Goal: Task Accomplishment & Management: Use online tool/utility

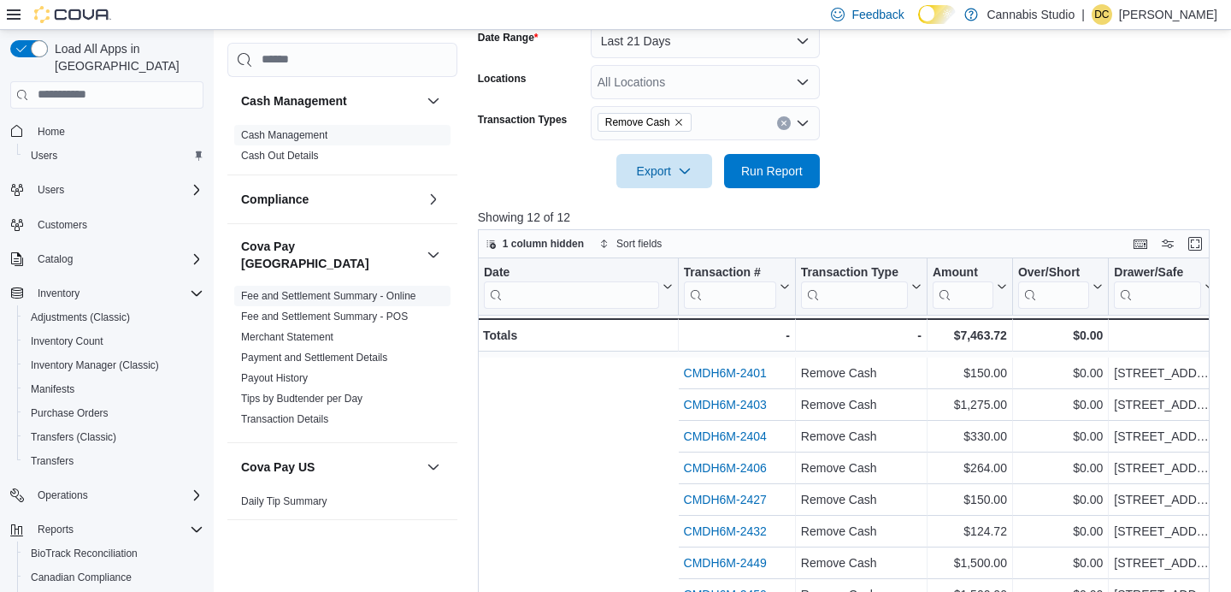
scroll to position [34, 405]
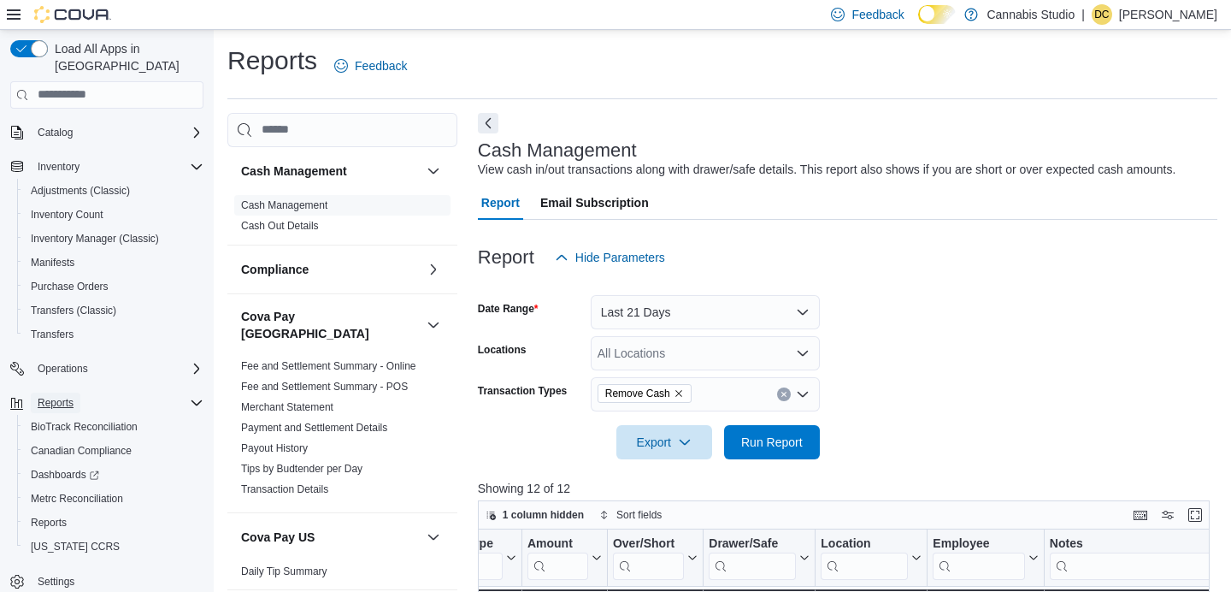
click at [71, 396] on span "Reports" at bounding box center [56, 403] width 36 height 14
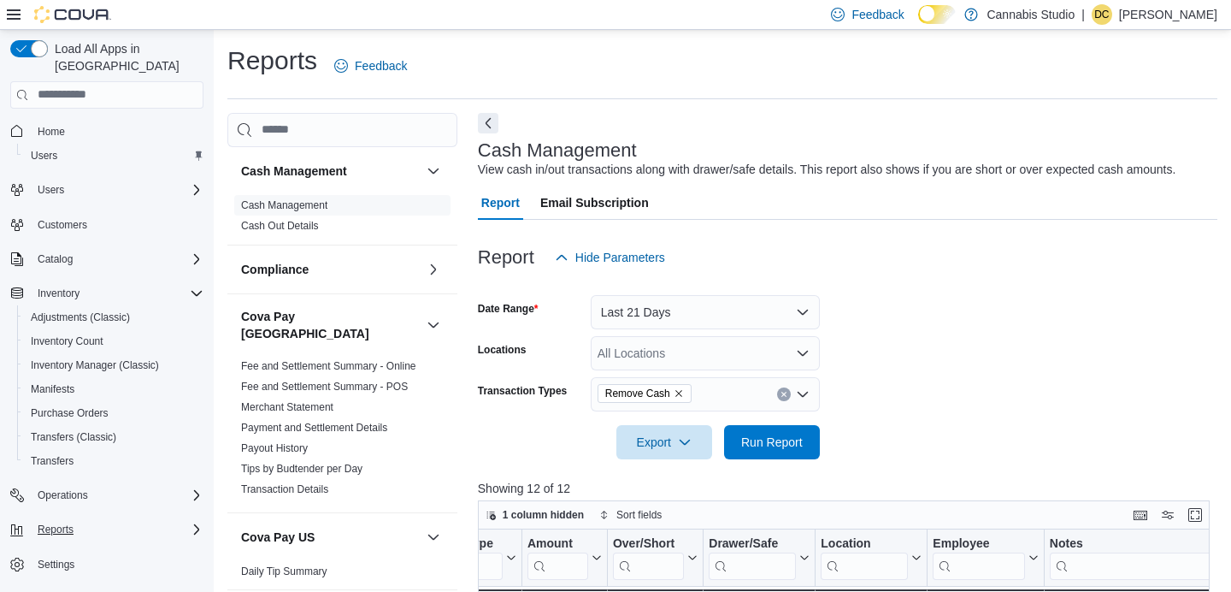
scroll to position [0, 0]
click at [62, 522] on span "Reports" at bounding box center [56, 529] width 36 height 14
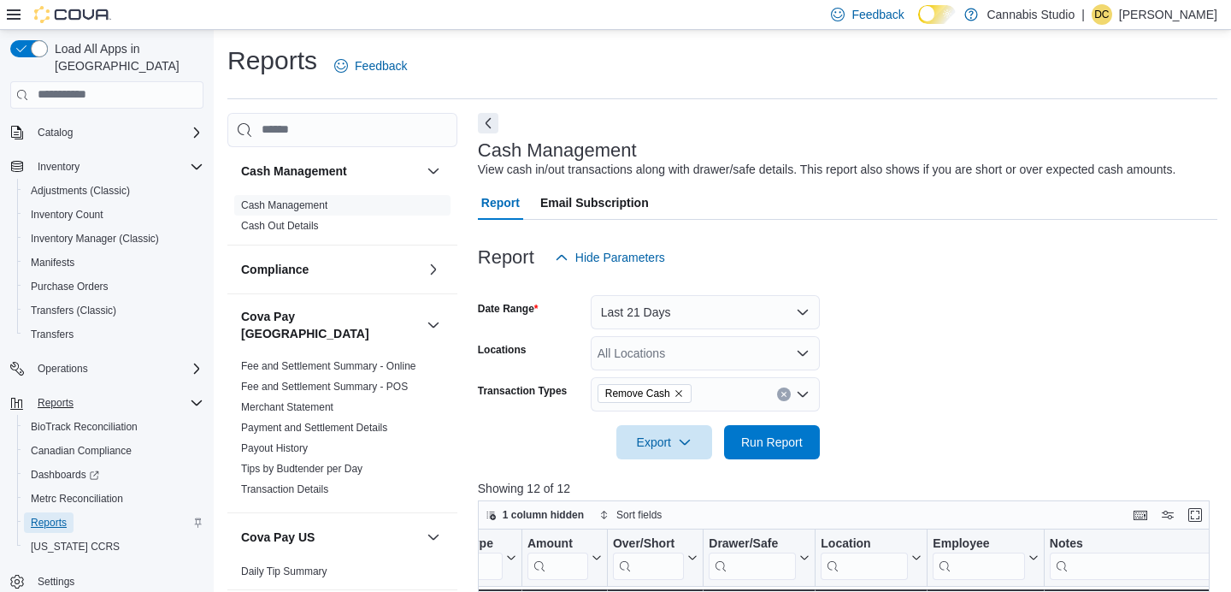
click at [51, 516] on span "Reports" at bounding box center [49, 523] width 36 height 14
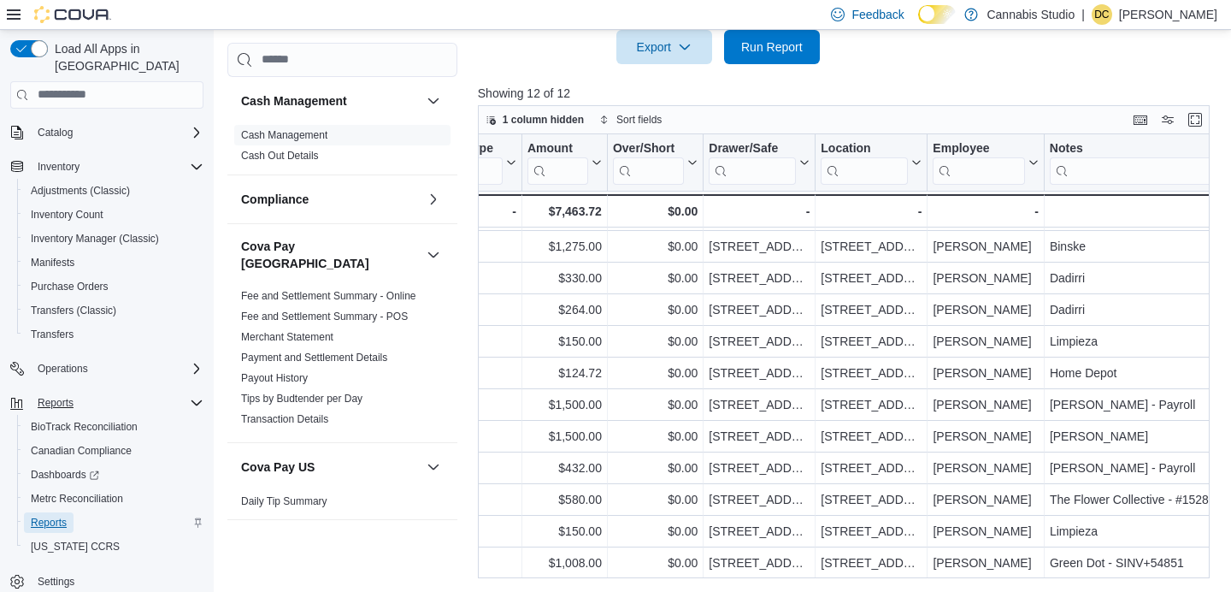
scroll to position [0, 405]
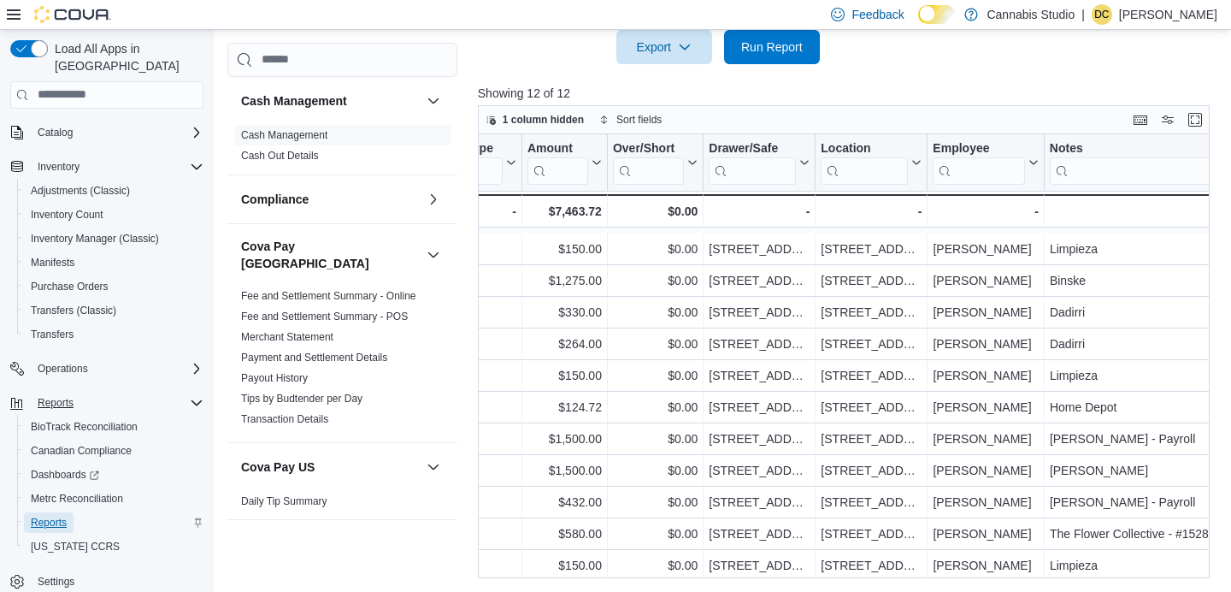
click at [51, 516] on span "Reports" at bounding box center [49, 523] width 36 height 14
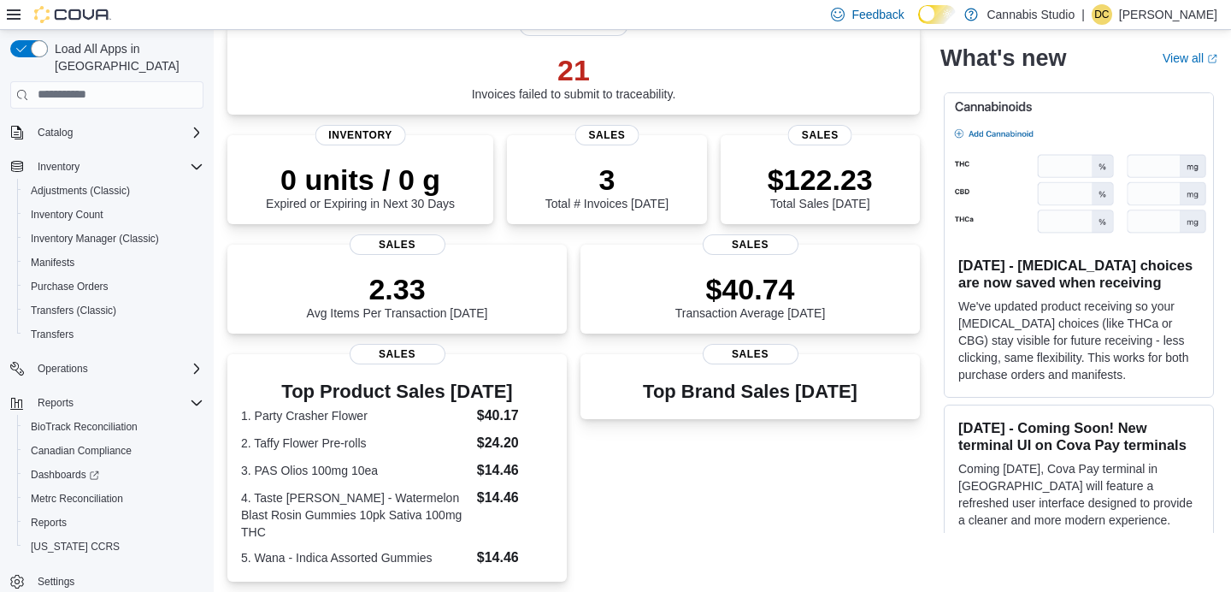
scroll to position [192, 0]
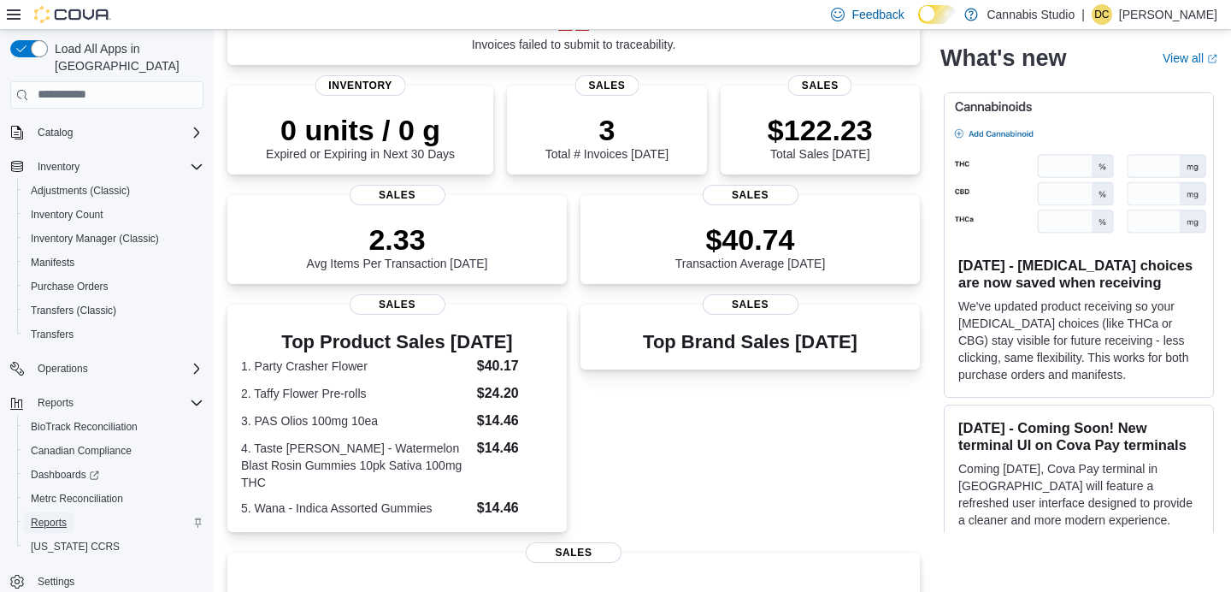
click at [62, 516] on span "Reports" at bounding box center [49, 523] width 36 height 14
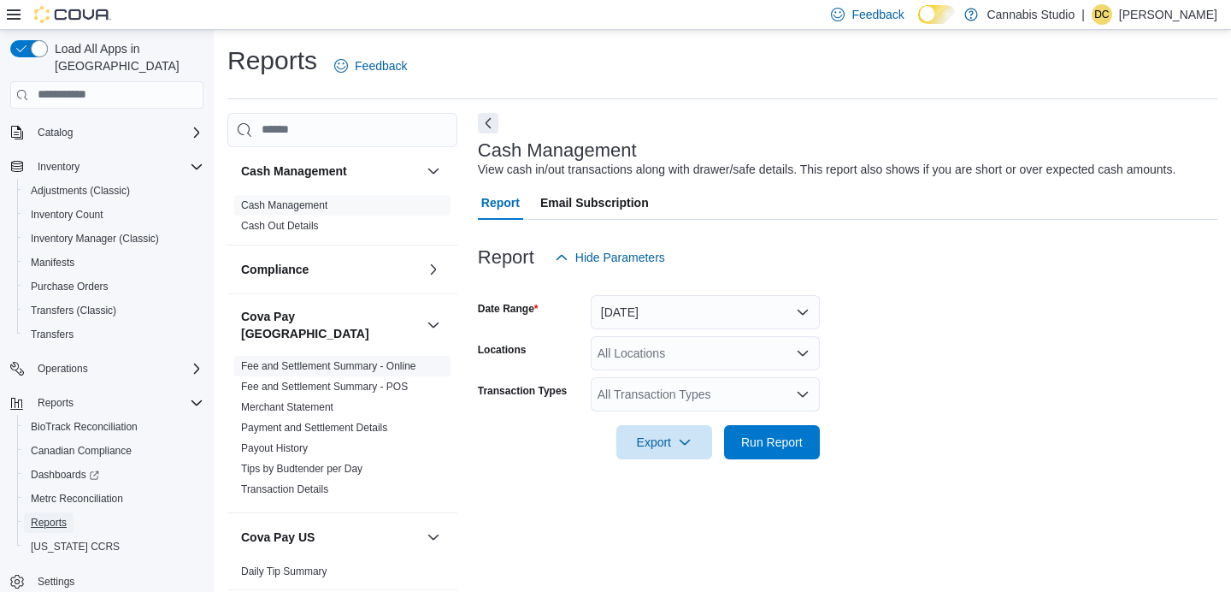
scroll to position [15, 0]
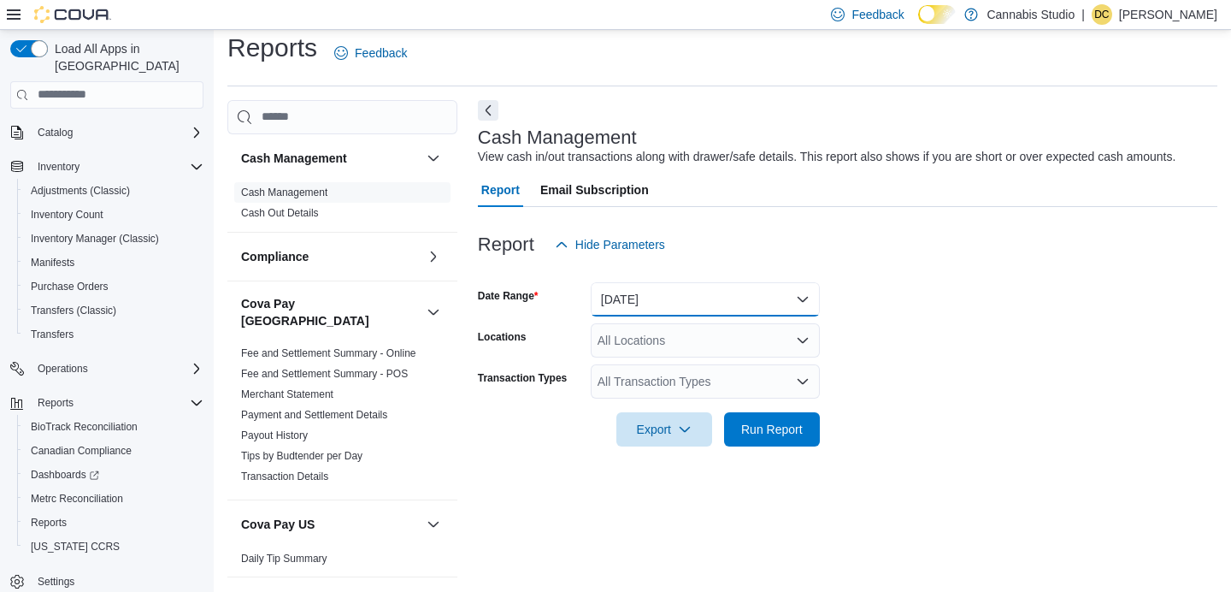
click at [799, 298] on button "Today" at bounding box center [705, 299] width 229 height 34
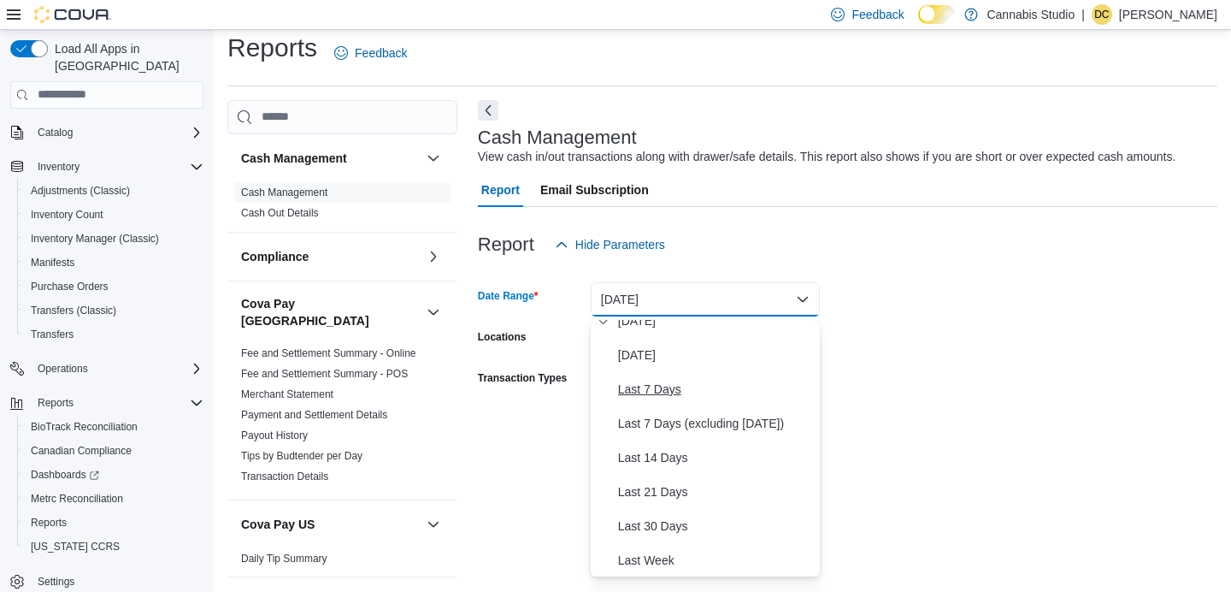
scroll to position [52, 0]
click at [669, 398] on span "Last 7 Days" at bounding box center [715, 387] width 195 height 21
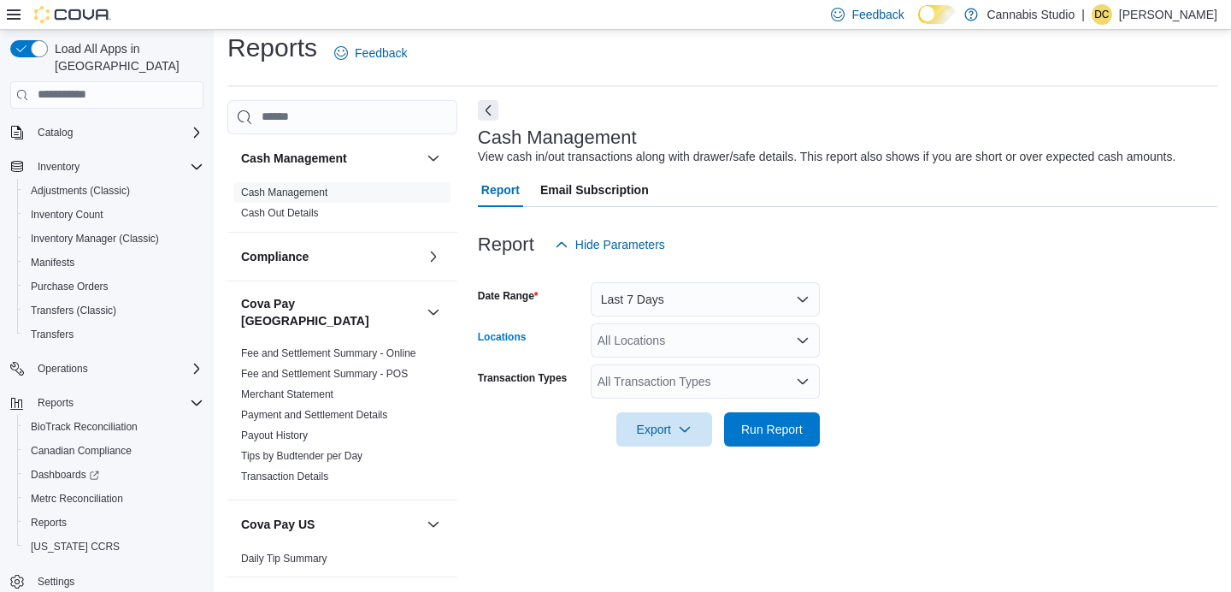
click at [805, 345] on icon "Open list of options" at bounding box center [803, 340] width 14 height 14
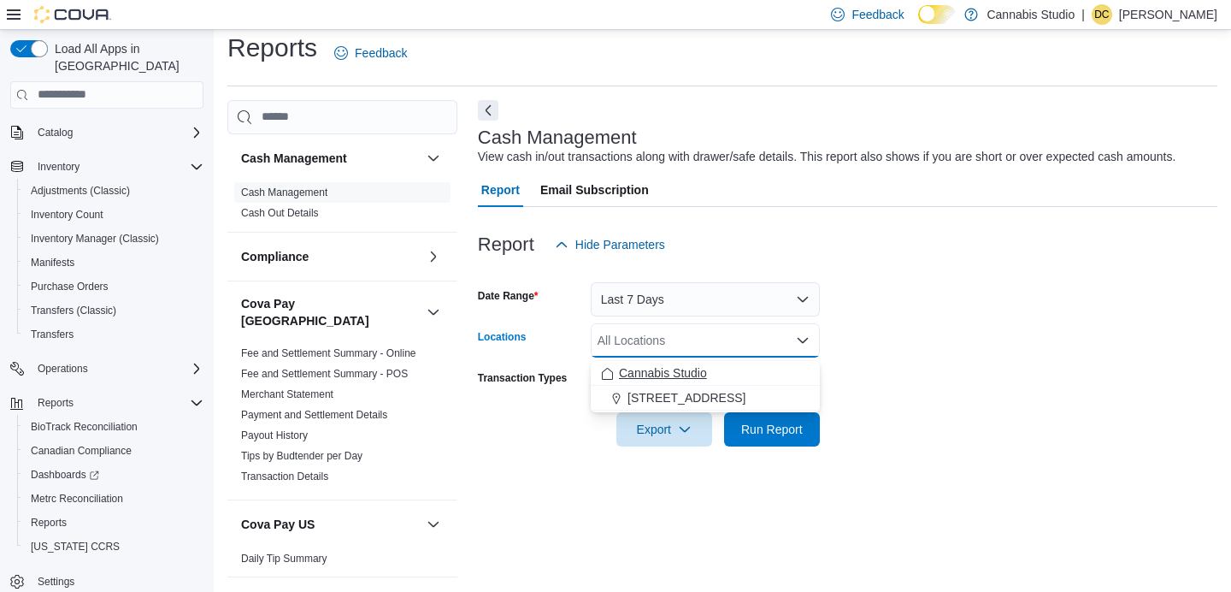
click at [716, 379] on div "Cannabis Studio" at bounding box center [705, 372] width 209 height 17
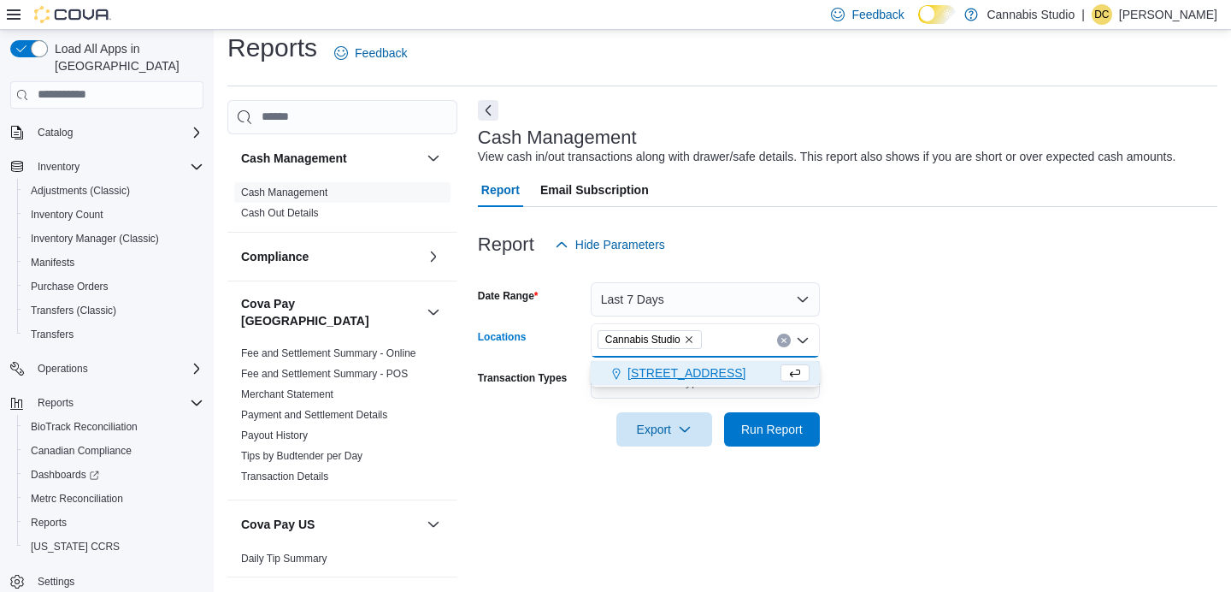
click at [867, 420] on form "Date Range Last 7 Days Locations Cannabis Studio Combo box. Selected. Cannabis …" at bounding box center [848, 354] width 740 height 185
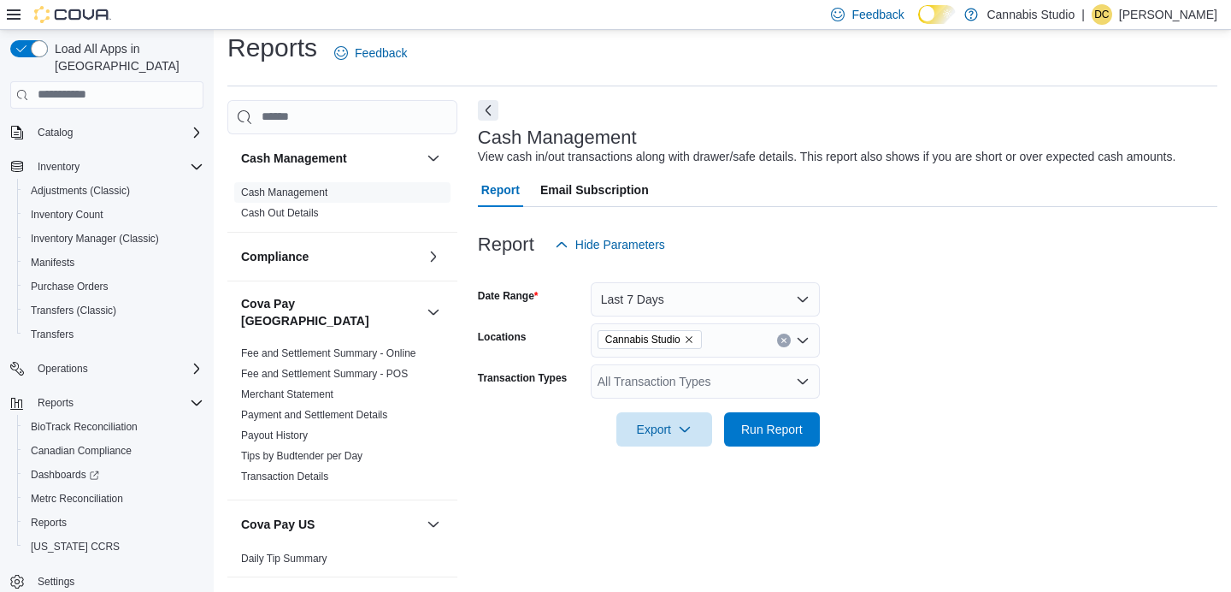
click at [812, 387] on div "All Transaction Types" at bounding box center [705, 381] width 229 height 34
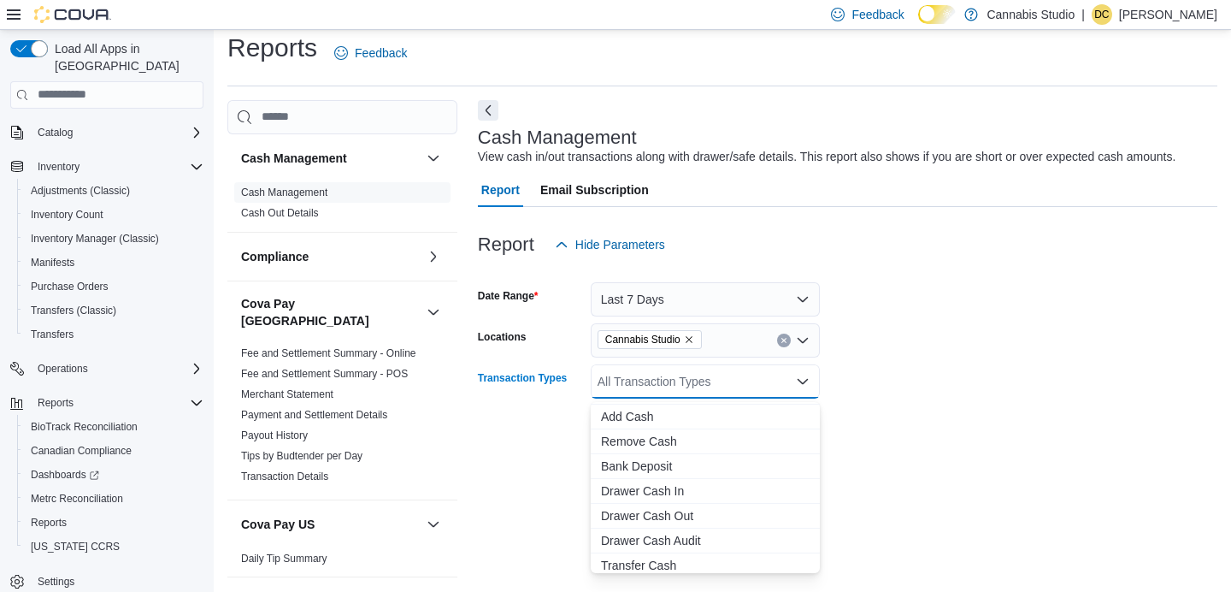
scroll to position [84, 0]
click at [681, 502] on span "Drawer Cash Out" at bounding box center [705, 503] width 209 height 17
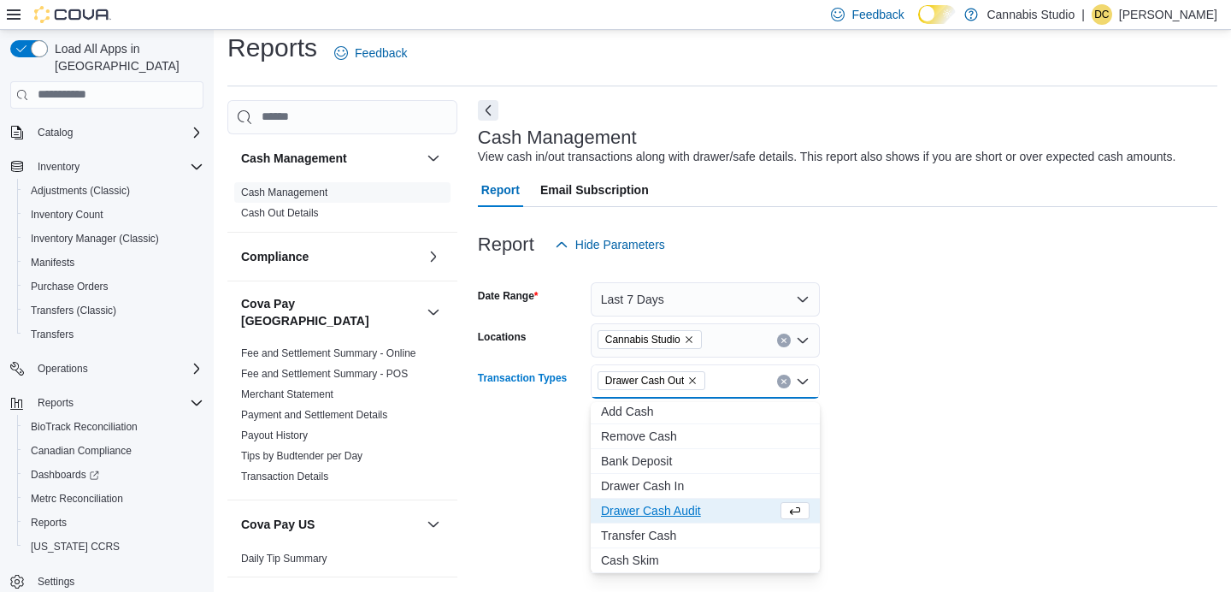
click at [914, 447] on div at bounding box center [848, 456] width 740 height 21
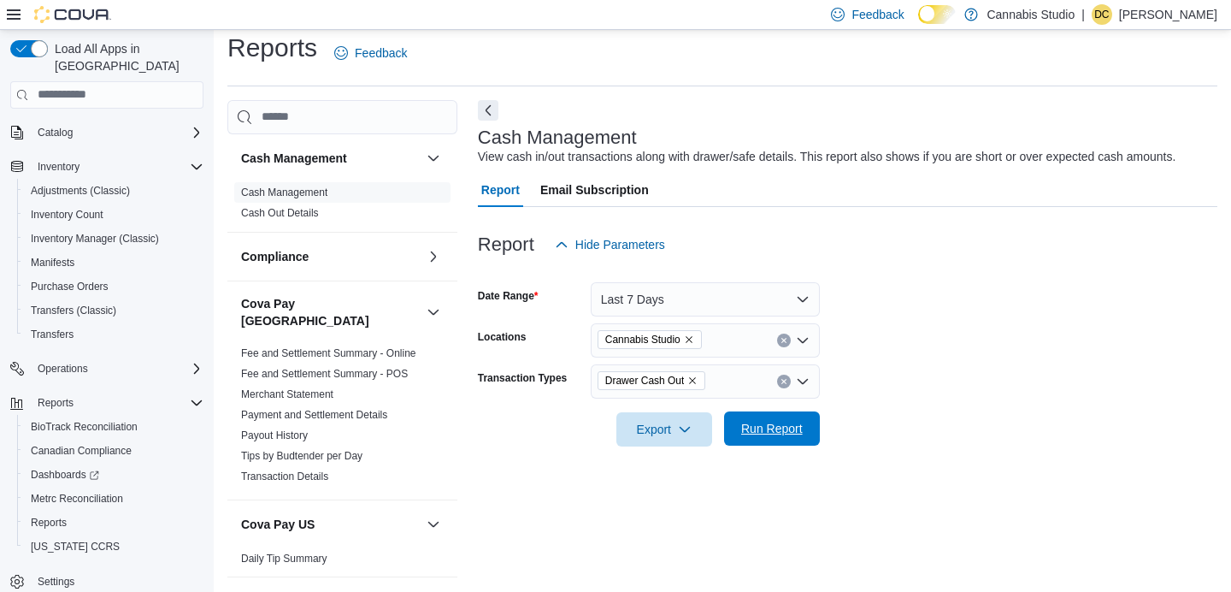
click at [792, 435] on span "Run Report" at bounding box center [772, 428] width 62 height 17
